Goal: Task Accomplishment & Management: Manage account settings

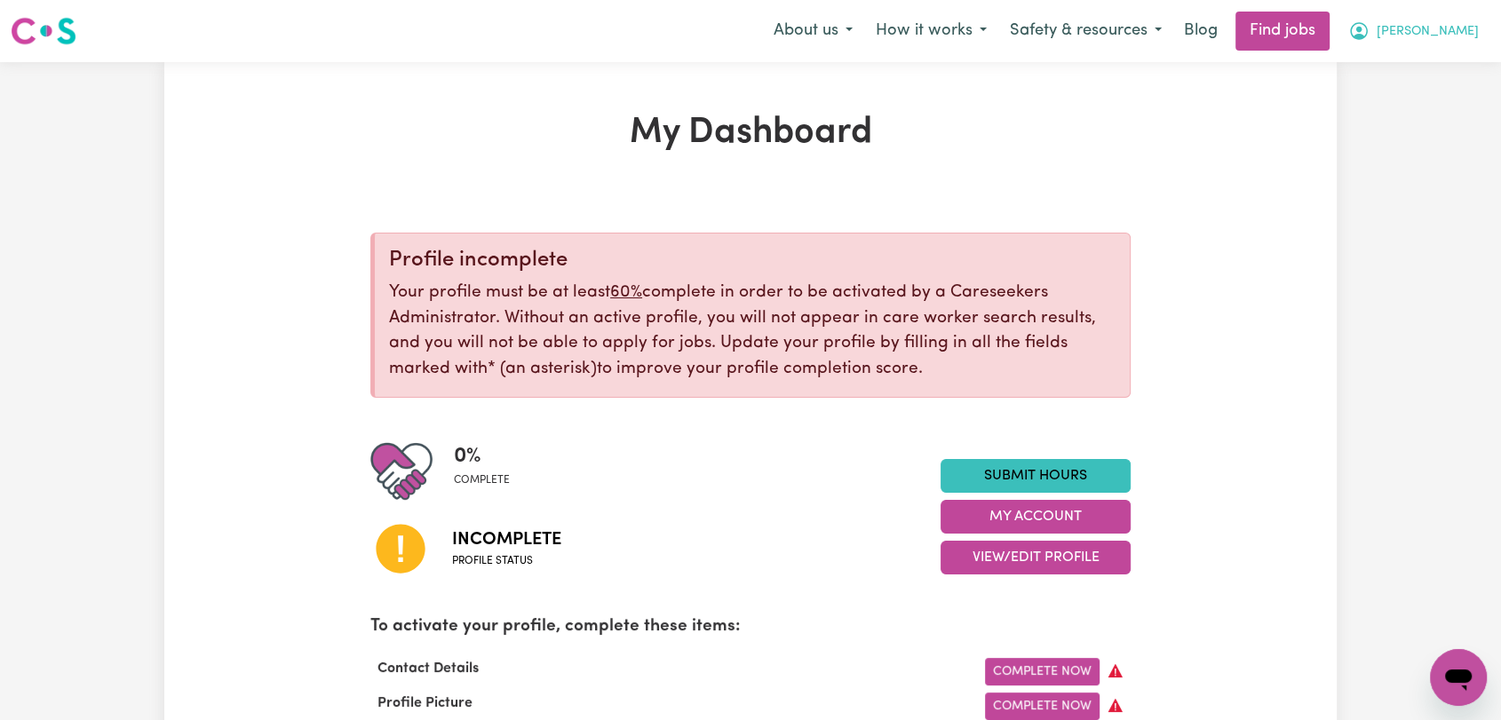
click at [1453, 23] on span "[PERSON_NAME]" at bounding box center [1428, 32] width 102 height 20
click at [1377, 126] on link "Logout" at bounding box center [1419, 136] width 140 height 34
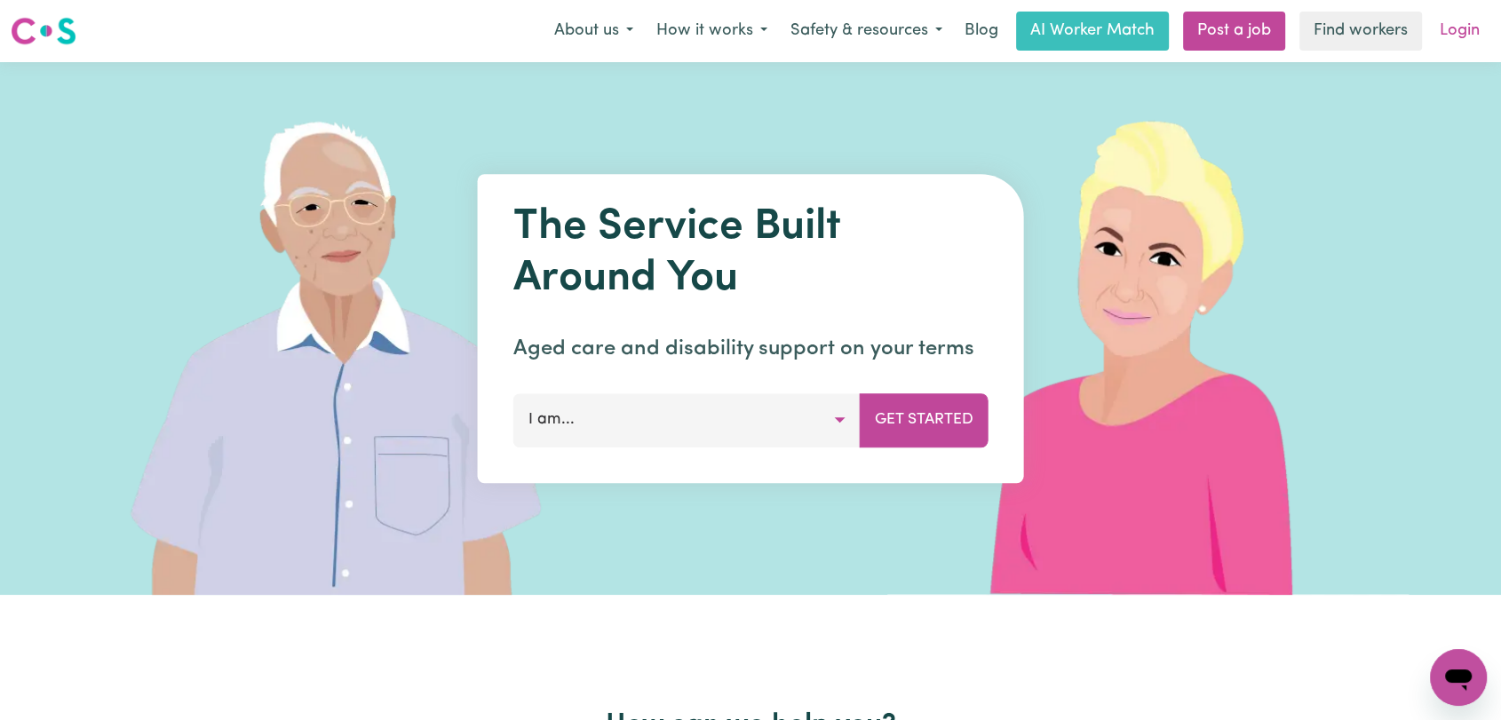
click at [1457, 36] on link "Login" at bounding box center [1459, 31] width 61 height 39
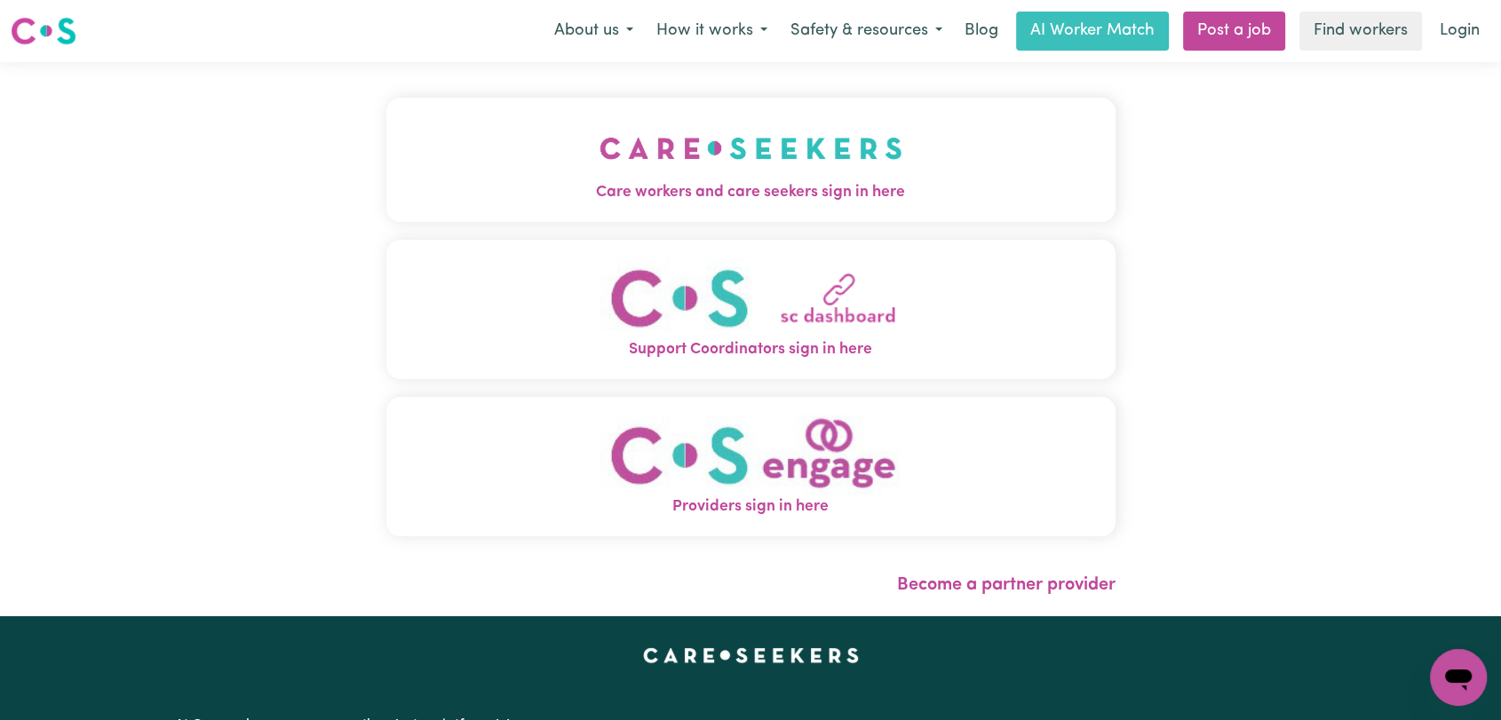
click at [729, 159] on img "Care workers and care seekers sign in here" at bounding box center [751, 148] width 303 height 66
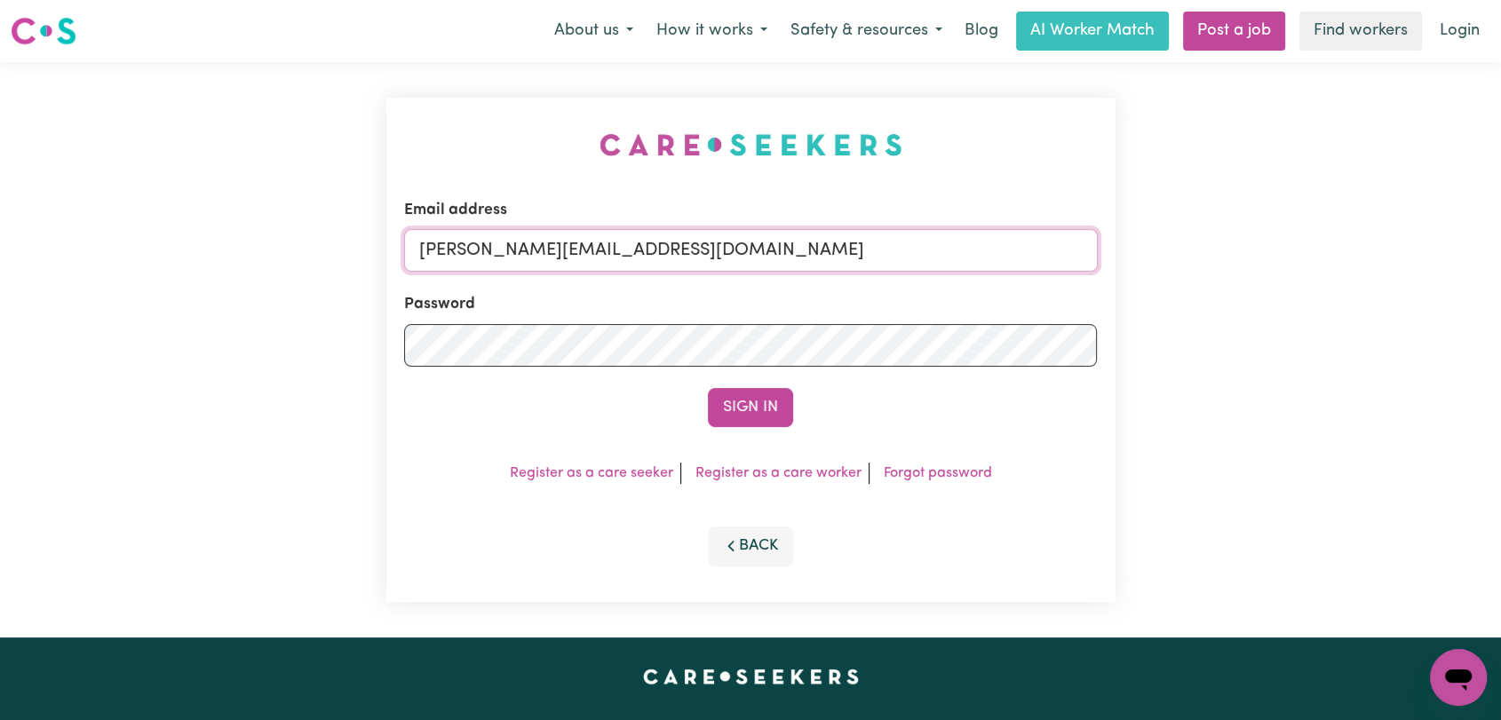
click at [810, 241] on input "[PERSON_NAME][EMAIL_ADDRESS][DOMAIN_NAME]" at bounding box center [751, 250] width 694 height 43
drag, startPoint x: 512, startPoint y: 253, endPoint x: 790, endPoint y: 253, distance: 278.0
click at [790, 253] on input "Superuser~[EMAIL_ADDRESS][DOMAIN_NAME]" at bounding box center [751, 250] width 694 height 43
type input "Superuser~[EMAIL_ADDRESS][DOMAIN_NAME]"
click at [757, 409] on button "Sign In" at bounding box center [750, 407] width 85 height 39
